Goal: Book appointment/travel/reservation

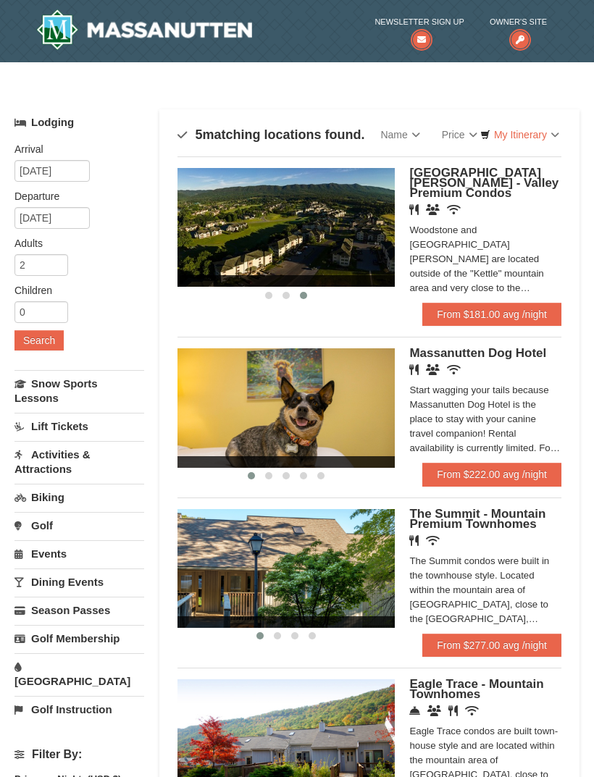
scroll to position [3, 0]
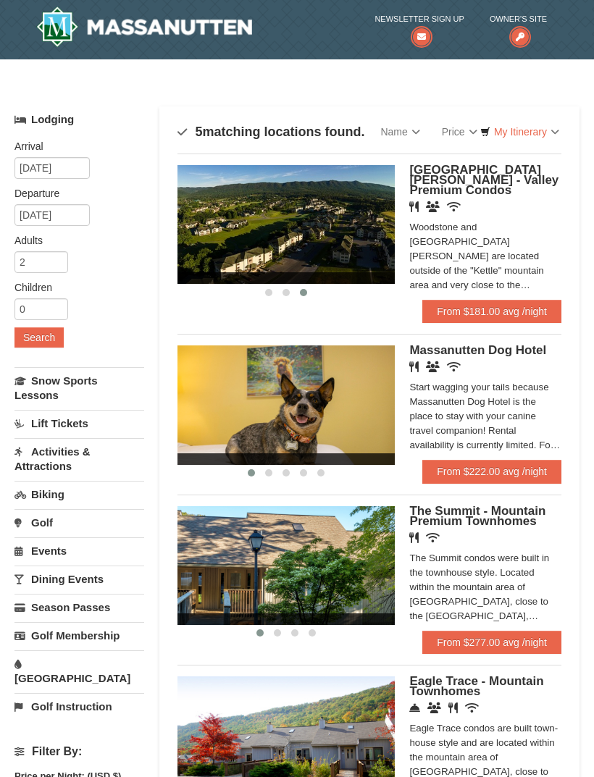
click at [444, 300] on link "From $181.00 avg /night" at bounding box center [491, 311] width 139 height 23
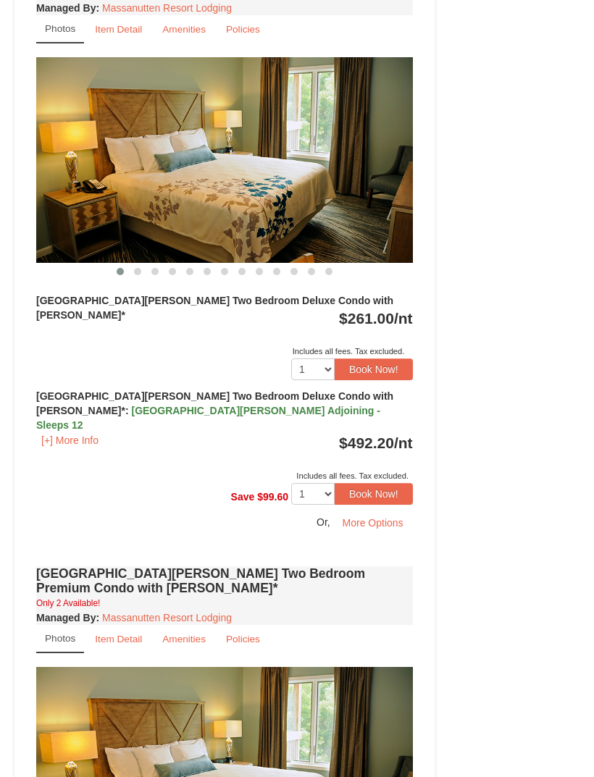
scroll to position [1781, 0]
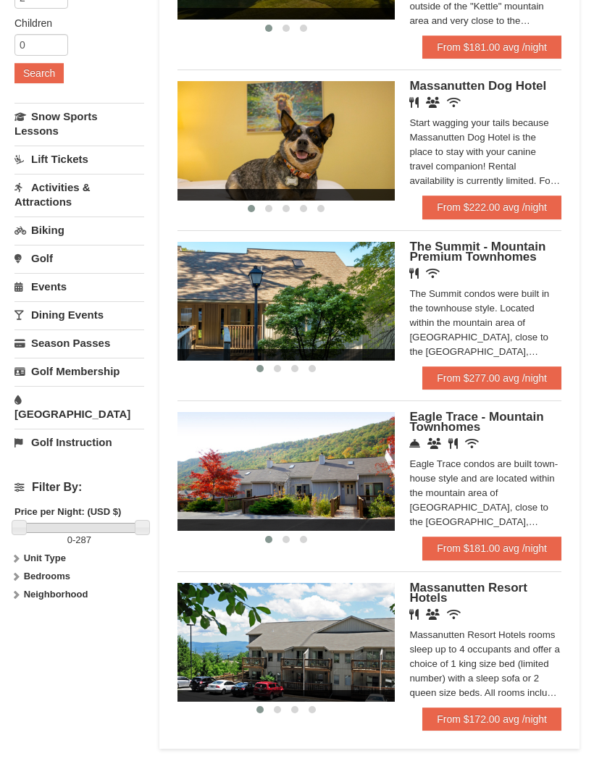
scroll to position [258, 0]
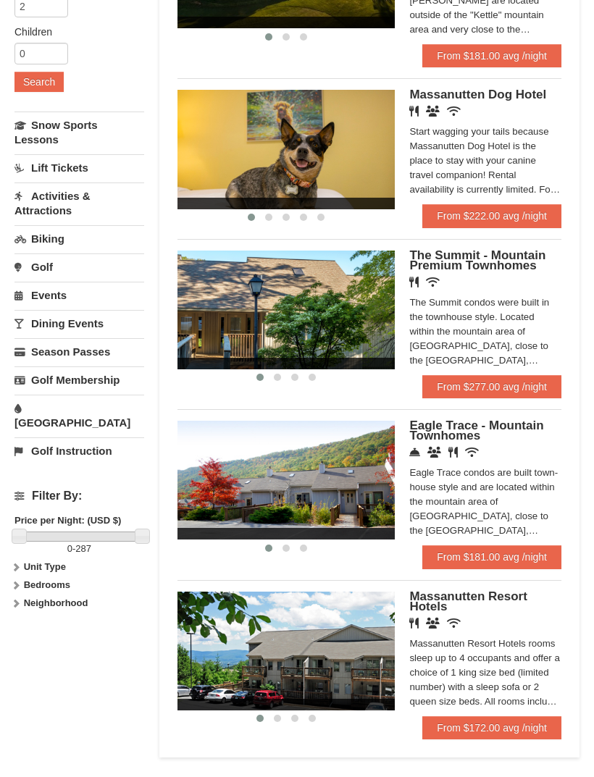
click at [70, 203] on link "Activities & Attractions" at bounding box center [79, 202] width 130 height 41
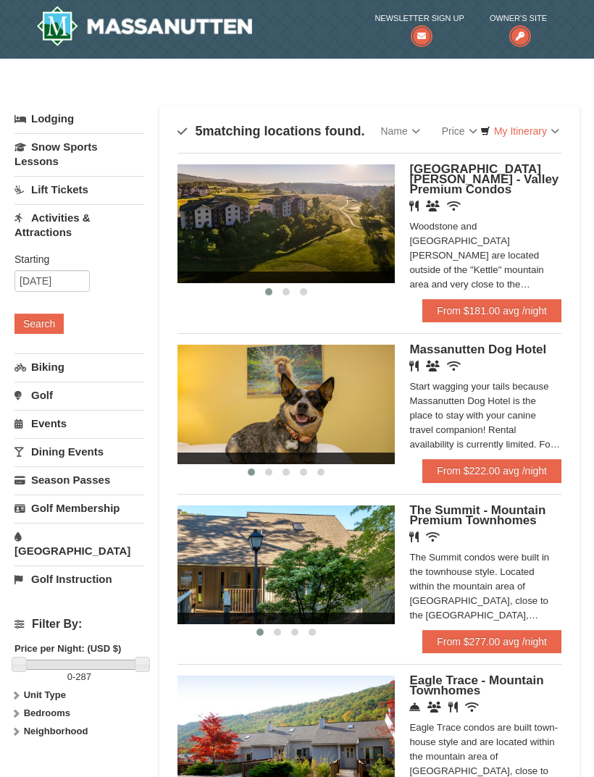
scroll to position [0, 0]
